Goal: Navigation & Orientation: Find specific page/section

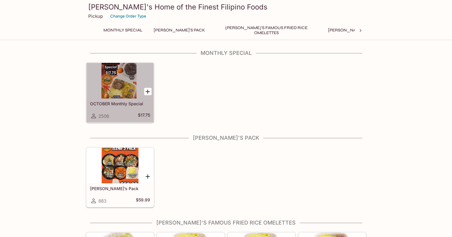
click at [125, 85] on div at bounding box center [119, 81] width 67 height 36
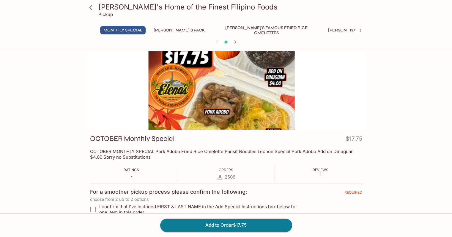
click at [325, 31] on button "[PERSON_NAME]'s Mixed Plates" at bounding box center [363, 30] width 76 height 8
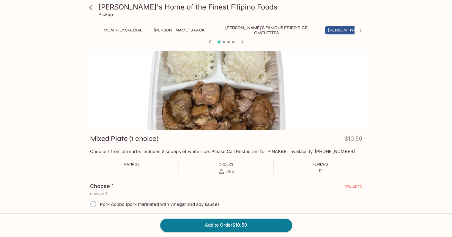
click at [360, 31] on icon at bounding box center [360, 31] width 6 height 6
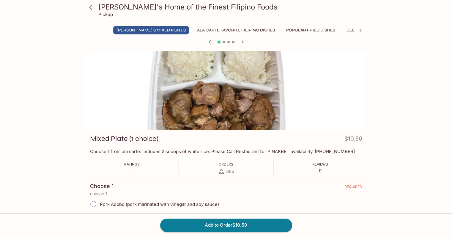
scroll to position [0, 227]
click at [190, 29] on button "Ala Carte Favorite Filipino Dishes" at bounding box center [220, 30] width 84 height 8
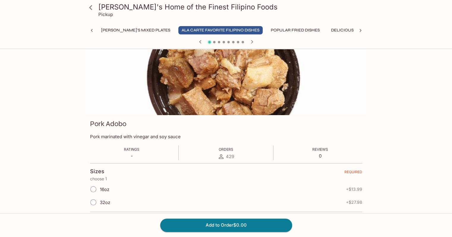
scroll to position [0, 0]
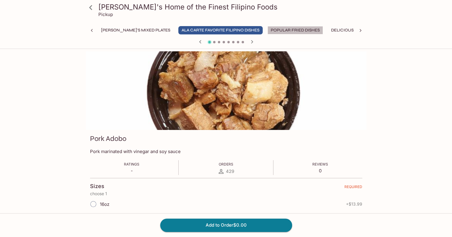
click at [267, 30] on button "Popular Fried Dishes" at bounding box center [295, 30] width 56 height 8
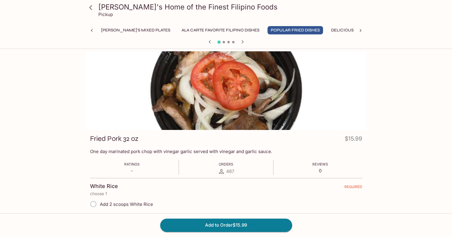
click at [360, 31] on icon at bounding box center [360, 31] width 6 height 6
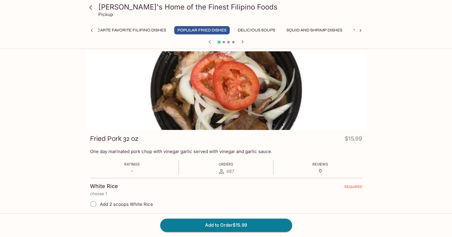
scroll to position [0, 450]
click at [92, 8] on icon at bounding box center [91, 7] width 10 height 10
